Goal: Task Accomplishment & Management: Manage account settings

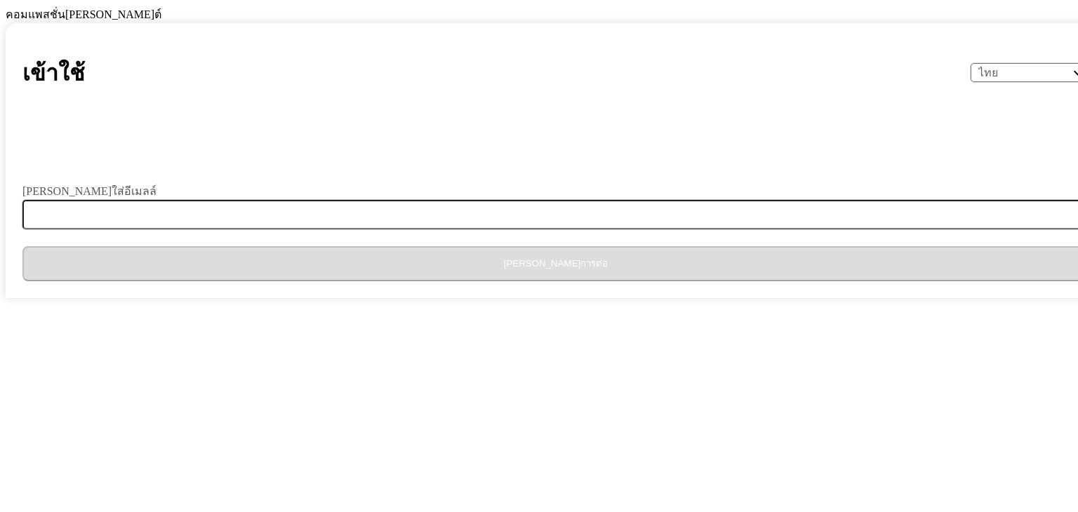
select select "th"
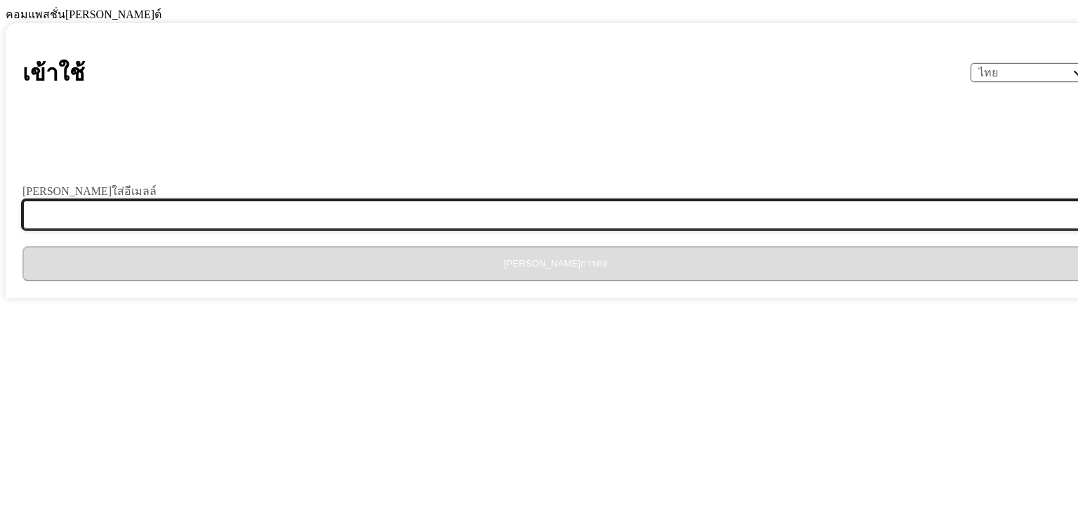
click at [455, 229] on input "[PERSON_NAME]ใส่อีเมลล์" at bounding box center [563, 214] width 1083 height 29
type input "ธ"
type input "[EMAIL_ADDRESS][DOMAIN_NAME]"
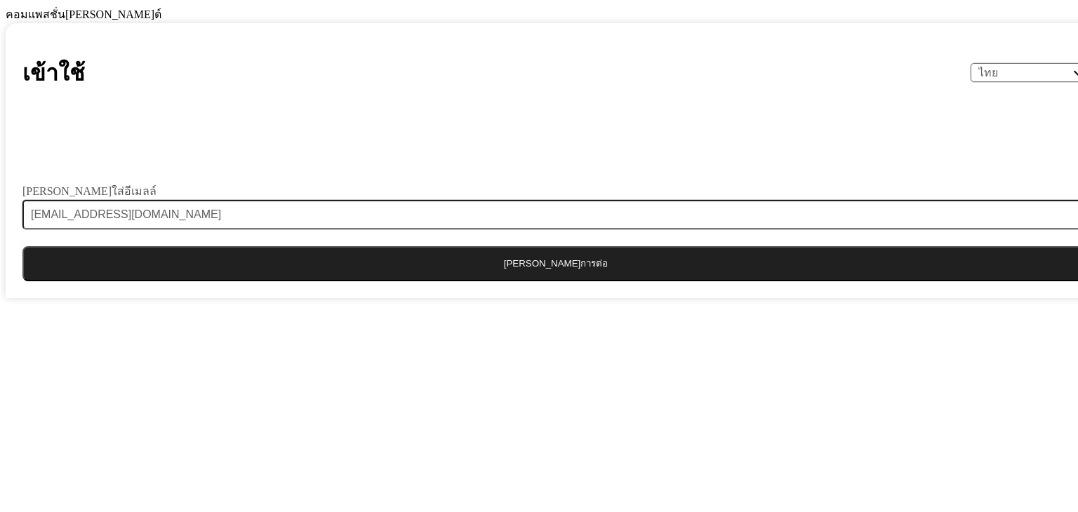
click at [500, 281] on button "[PERSON_NAME]การต่อ" at bounding box center [555, 263] width 1066 height 35
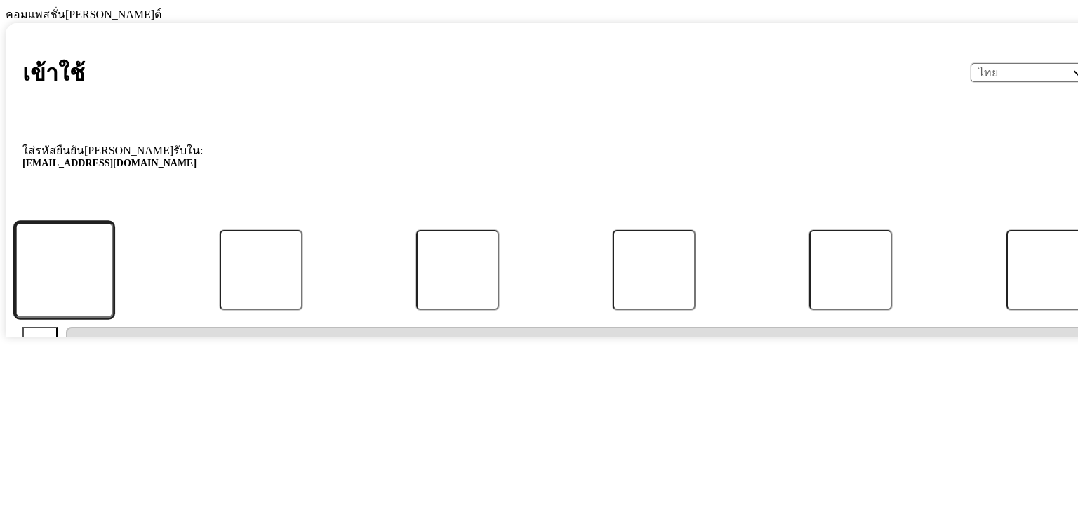
click at [114, 318] on input "รหัส" at bounding box center [64, 270] width 99 height 96
type input "5"
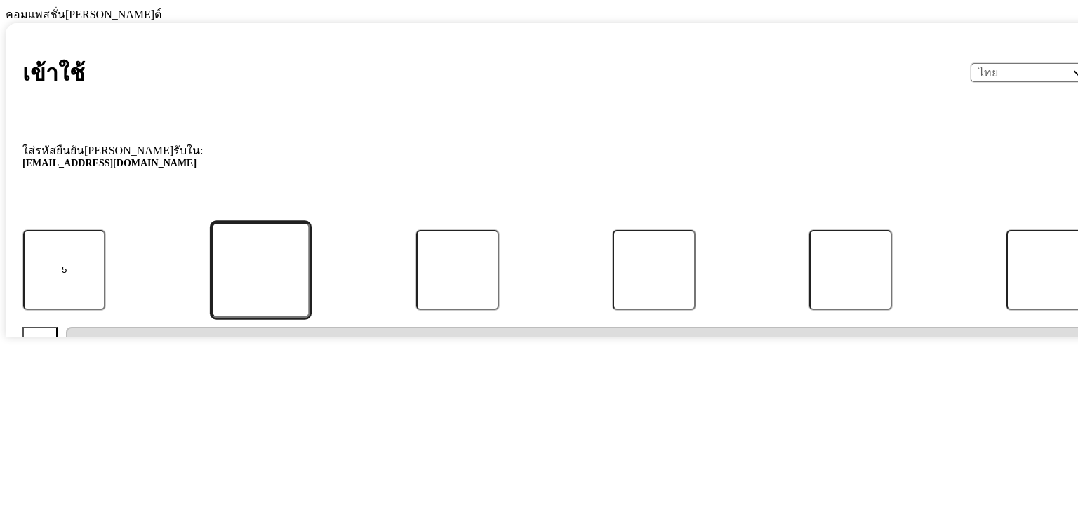
type input "9"
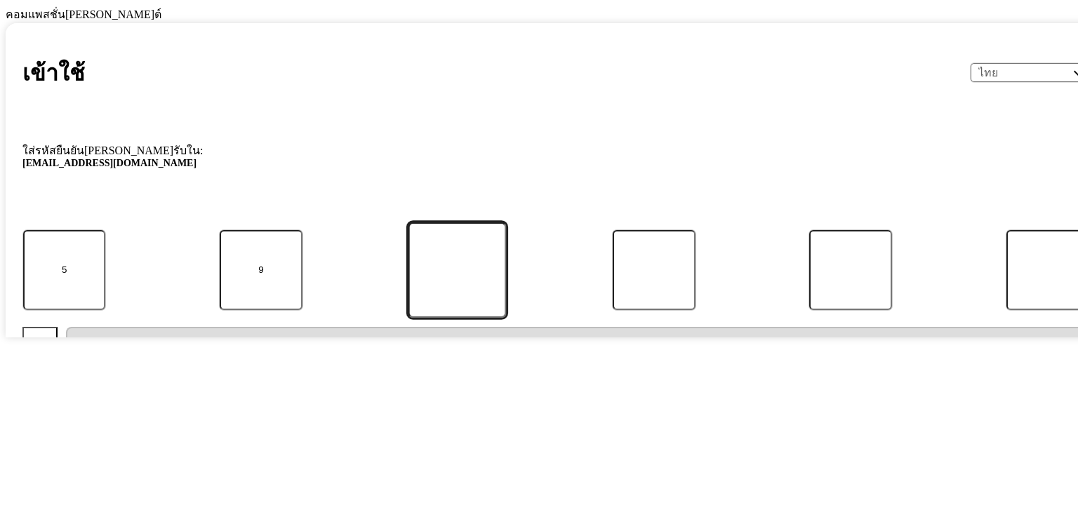
type input "0"
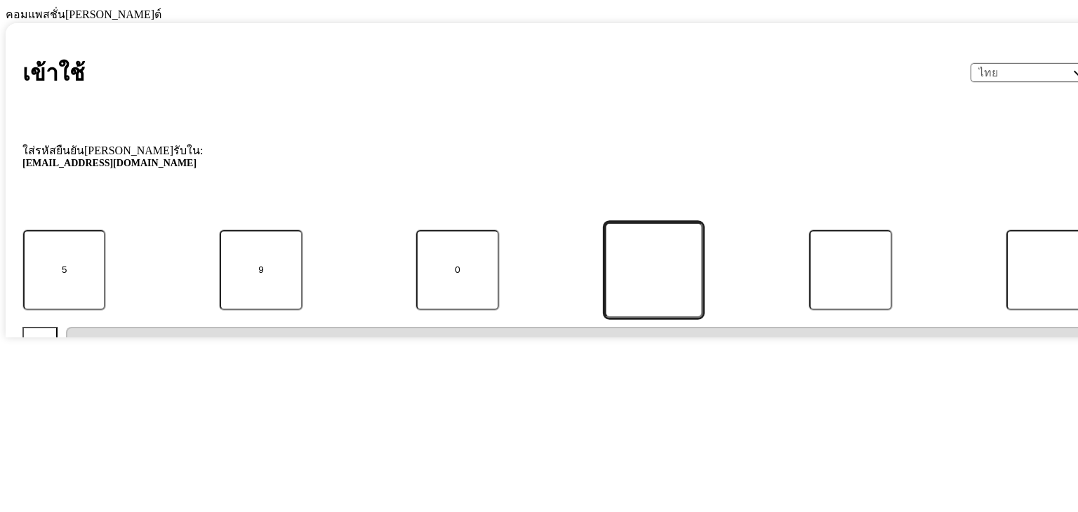
type input "4"
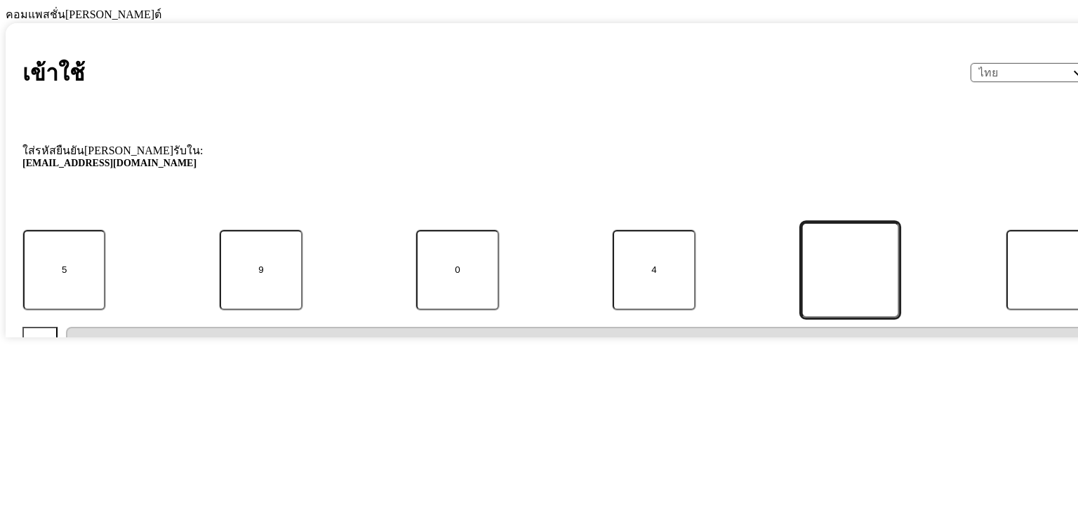
type input "4"
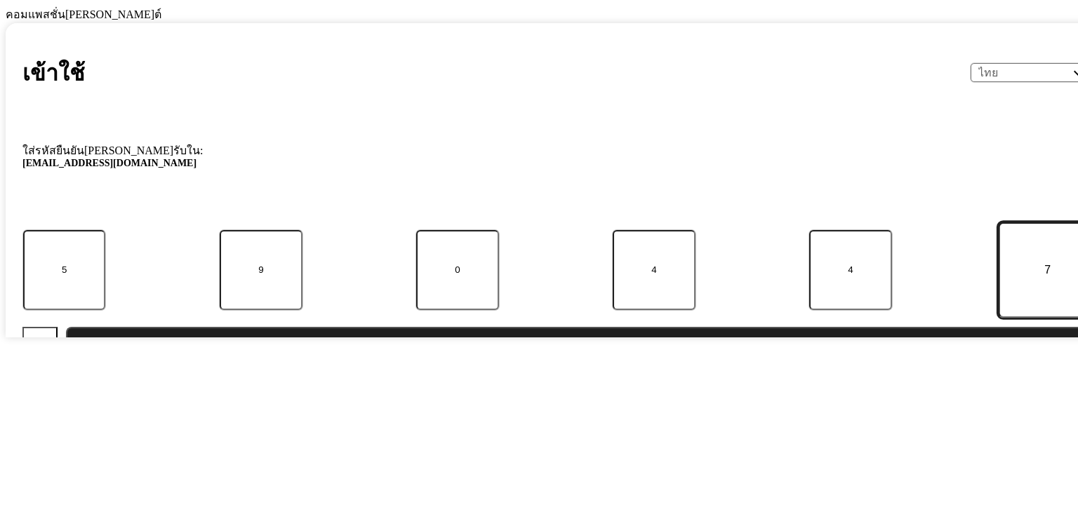
type input "7"
click at [66, 327] on button "ส่ง" at bounding box center [577, 344] width 1023 height 35
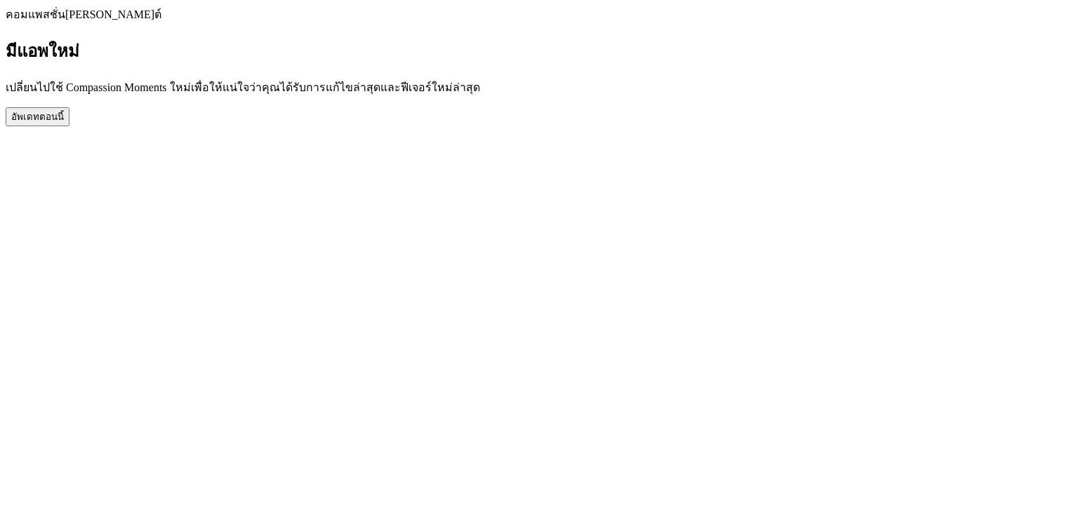
click at [69, 126] on button "อัพเดทตอนนี้" at bounding box center [38, 116] width 64 height 19
